Goal: Find specific page/section: Find specific page/section

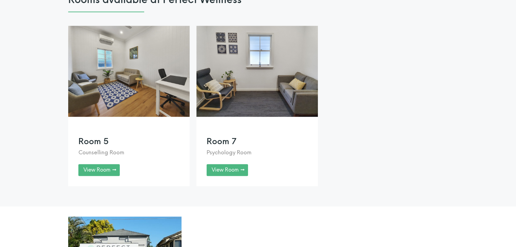
scroll to position [644, 0]
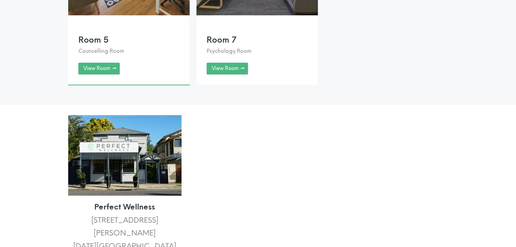
click at [113, 81] on link at bounding box center [128, 4] width 121 height 161
